Goal: Information Seeking & Learning: Learn about a topic

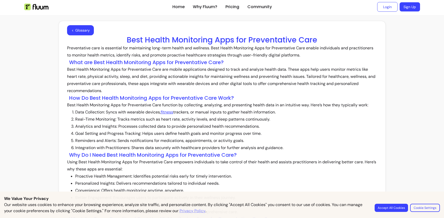
scroll to position [9, 0]
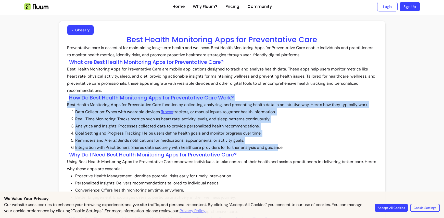
drag, startPoint x: 158, startPoint y: 97, endPoint x: 284, endPoint y: 145, distance: 134.6
click at [280, 146] on article "Preventative care is essential for maintaining long-term health and wellness. B…" at bounding box center [222, 194] width 310 height 300
click at [348, 130] on li "Goal Setting and Progress Tracking: Helps users define health goals and monitor…" at bounding box center [226, 133] width 302 height 7
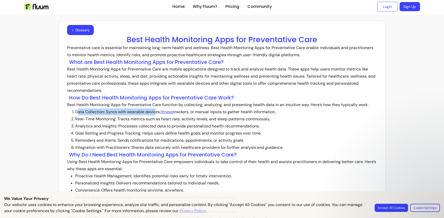
drag, startPoint x: 75, startPoint y: 112, endPoint x: 153, endPoint y: 111, distance: 78.7
click at [153, 111] on li "Data Collection: Syncs with wearable devices, fitness trackers, or manual input…" at bounding box center [226, 112] width 302 height 7
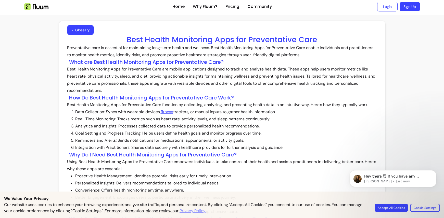
drag, startPoint x: 278, startPoint y: 134, endPoint x: 155, endPoint y: 126, distance: 124.1
click at [278, 134] on li "Goal Setting and Progress Tracking: Helps users define health goals and monitor…" at bounding box center [226, 133] width 302 height 7
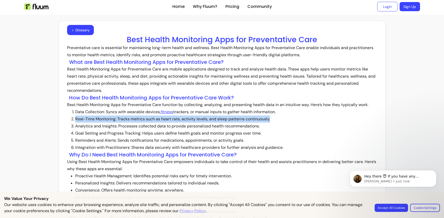
drag, startPoint x: 77, startPoint y: 119, endPoint x: 310, endPoint y: 120, distance: 233.3
click at [310, 120] on li "Real-Time Monitoring: Tracks metrics such as heart rate, activity levels, and s…" at bounding box center [226, 119] width 302 height 7
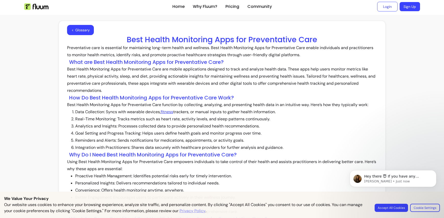
drag, startPoint x: 259, startPoint y: 138, endPoint x: 256, endPoint y: 138, distance: 2.6
click at [258, 138] on li "Reminders and Alerts: Sends notifications for medications, appointments, or act…" at bounding box center [226, 140] width 302 height 7
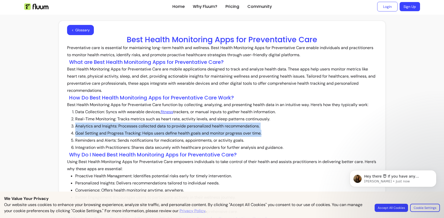
drag, startPoint x: 70, startPoint y: 126, endPoint x: 308, endPoint y: 133, distance: 238.1
click at [307, 133] on ol "Data Collection: Syncs with wearable devices, fitness trackers, or manual input…" at bounding box center [226, 130] width 302 height 43
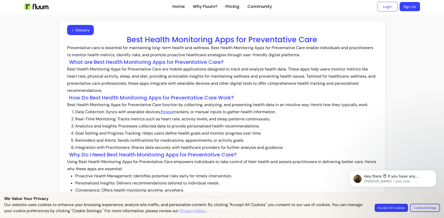
click at [302, 143] on li "Reminders and Alerts: Sends notifications for medications, appointments, or act…" at bounding box center [226, 140] width 302 height 7
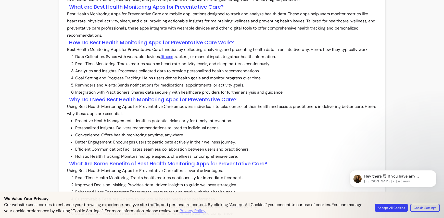
scroll to position [67, 0]
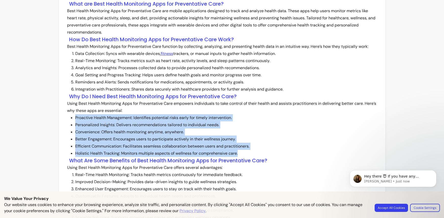
drag, startPoint x: 71, startPoint y: 117, endPoint x: 270, endPoint y: 152, distance: 202.5
click at [270, 152] on article "Preventative care is essential for maintaining long-term health and wellness. B…" at bounding box center [222, 136] width 310 height 300
click at [281, 143] on li "Efficient Communication: Facilitates seamless collaboration between users and p…" at bounding box center [226, 146] width 302 height 7
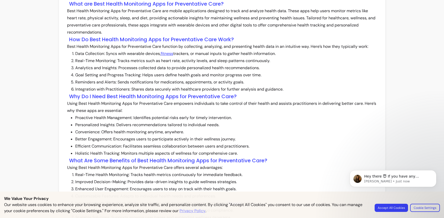
click at [275, 137] on li "Better Engagement: Encourages users to participate actively in their wellness j…" at bounding box center [226, 139] width 302 height 7
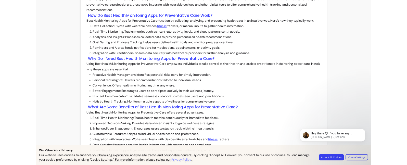
scroll to position [86, 0]
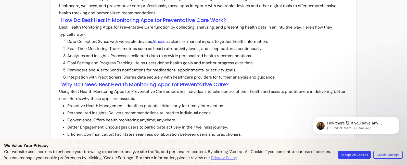
click at [359, 154] on body "Hey there 😇 If you have any question about what you can do with Fluum, I'm here…" at bounding box center [356, 134] width 98 height 52
click at [358, 155] on body "Hey there 😇 If you have any question about what you can do with Fluum, I'm here…" at bounding box center [356, 134] width 98 height 52
click at [360, 157] on body "Hey there 😇 If you have any question about what you can do with Fluum, I'm here…" at bounding box center [356, 134] width 98 height 52
click at [361, 153] on body "Hey there 😇 If you have any question about what you can do with Fluum, I'm here…" at bounding box center [356, 134] width 98 height 52
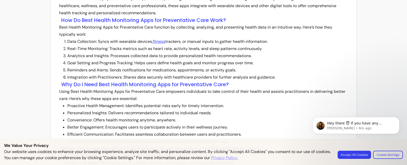
click at [352, 157] on body "Hey there 😇 If you have any question about what you can do with Fluum, I'm here…" at bounding box center [356, 134] width 98 height 52
click at [353, 155] on body "Hey there 😇 If you have any question about what you can do with Fluum, I'm here…" at bounding box center [356, 134] width 98 height 52
